Goal: Information Seeking & Learning: Learn about a topic

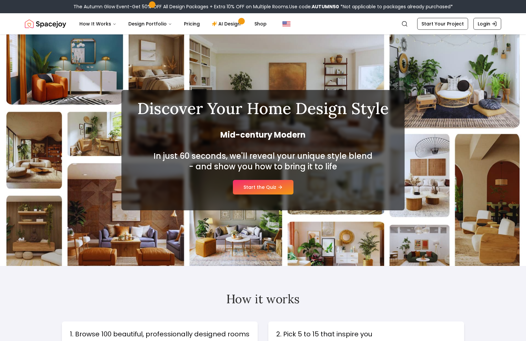
click at [277, 189] on link "Start the Quiz" at bounding box center [263, 187] width 61 height 15
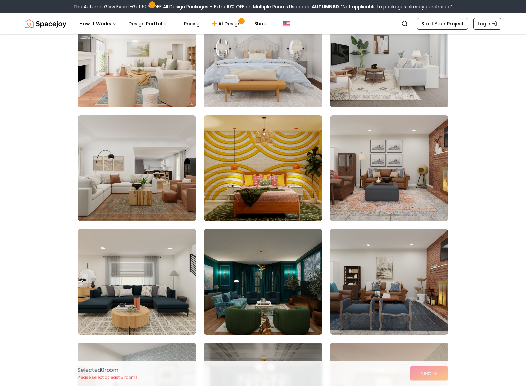
scroll to position [1340, 0]
click at [424, 197] on img at bounding box center [389, 168] width 118 height 106
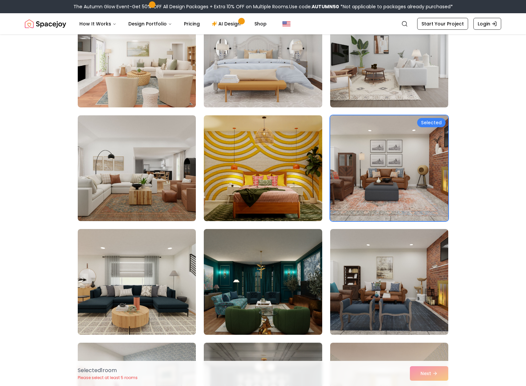
click at [132, 302] on img at bounding box center [137, 282] width 118 height 106
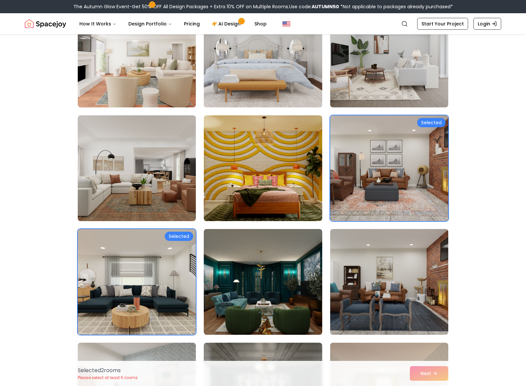
click at [282, 281] on img at bounding box center [263, 282] width 118 height 106
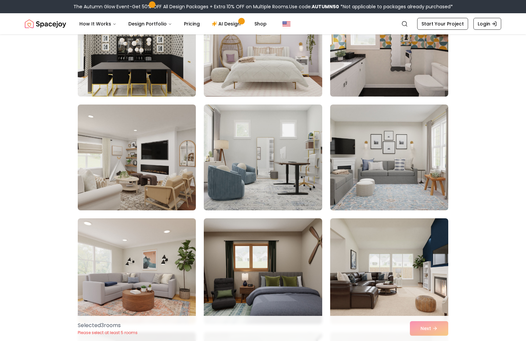
scroll to position [306, 0]
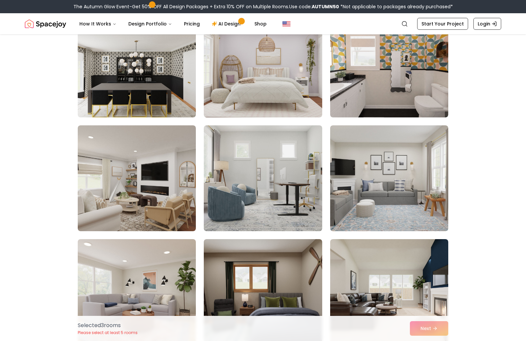
click at [371, 190] on img at bounding box center [389, 178] width 118 height 106
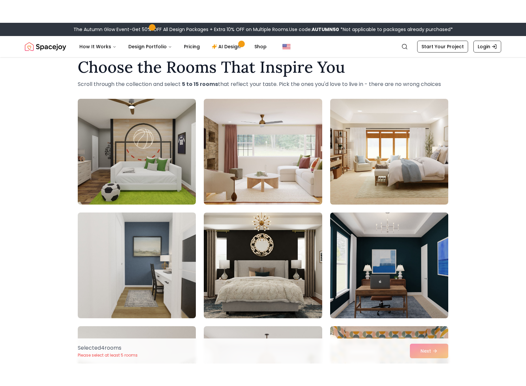
scroll to position [0, 0]
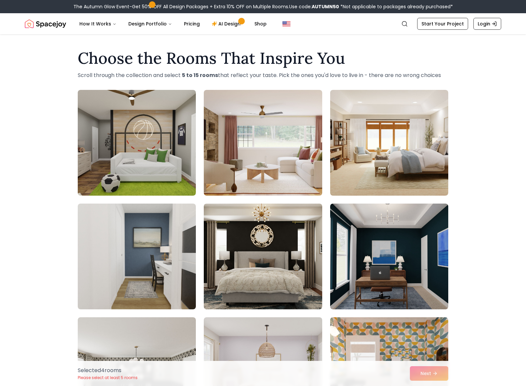
click at [391, 164] on img at bounding box center [389, 143] width 118 height 106
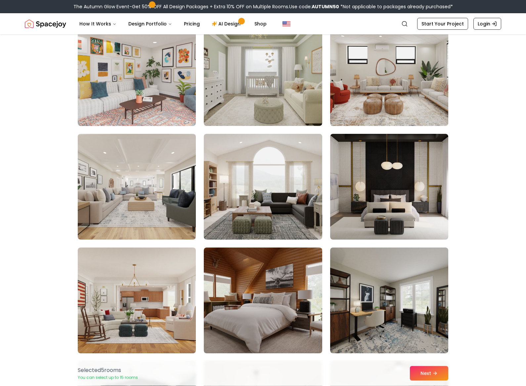
scroll to position [2232, 0]
click at [98, 87] on img at bounding box center [137, 73] width 118 height 106
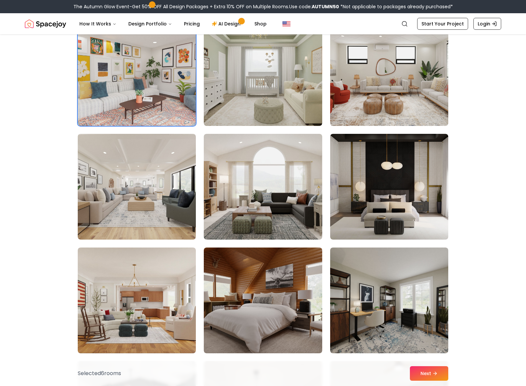
click at [125, 179] on img at bounding box center [137, 187] width 118 height 106
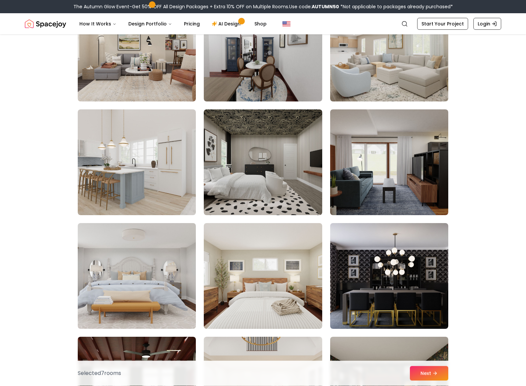
scroll to position [3055, 0]
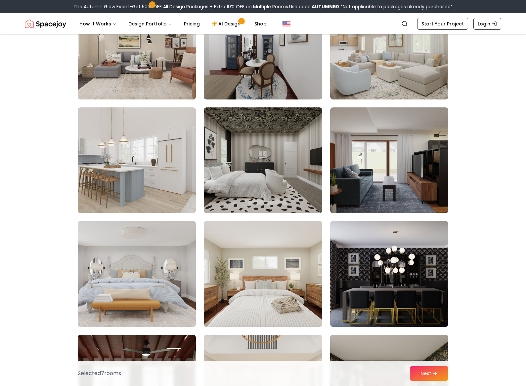
click at [369, 194] on img at bounding box center [389, 161] width 118 height 106
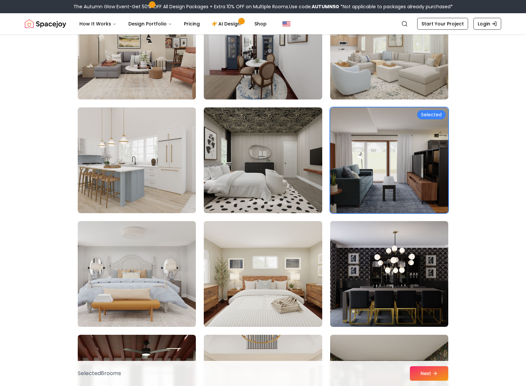
click at [365, 276] on img at bounding box center [389, 274] width 118 height 106
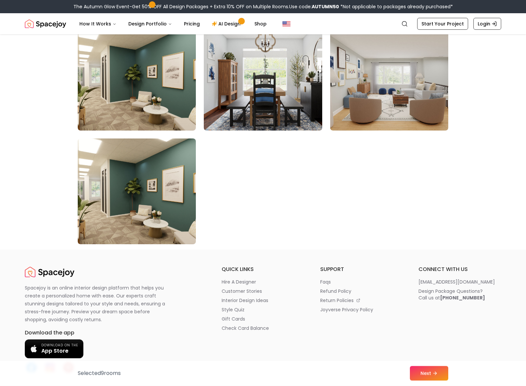
scroll to position [3707, 0]
click at [299, 110] on img at bounding box center [263, 78] width 118 height 106
click at [432, 341] on button "Next" at bounding box center [429, 374] width 38 height 15
